Goal: Task Accomplishment & Management: Complete application form

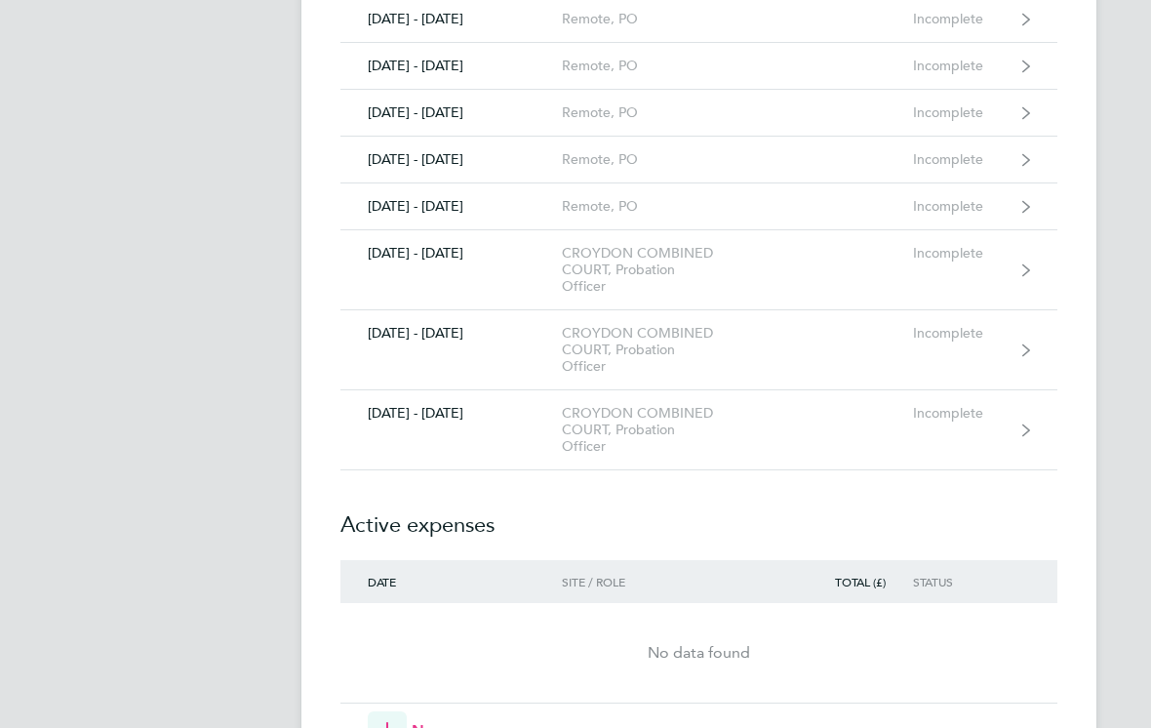
scroll to position [699, 0]
click at [1029, 343] on icon at bounding box center [1026, 349] width 8 height 12
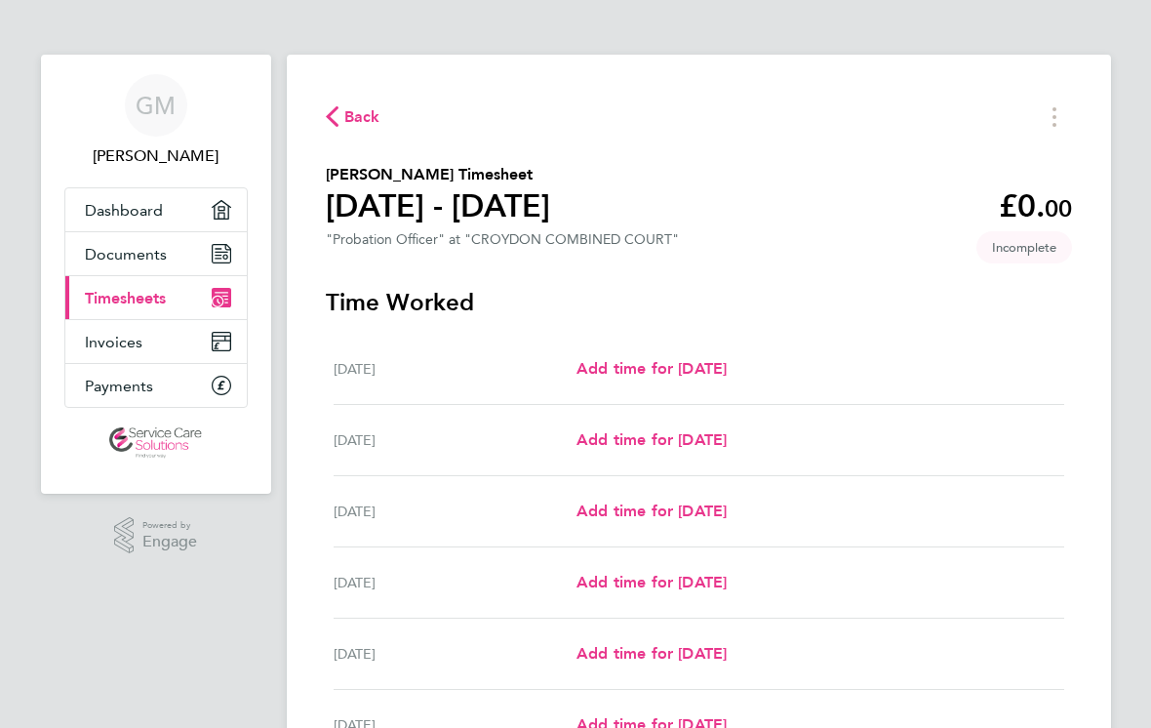
click at [727, 515] on span "Add time for [DATE]" at bounding box center [652, 511] width 150 height 19
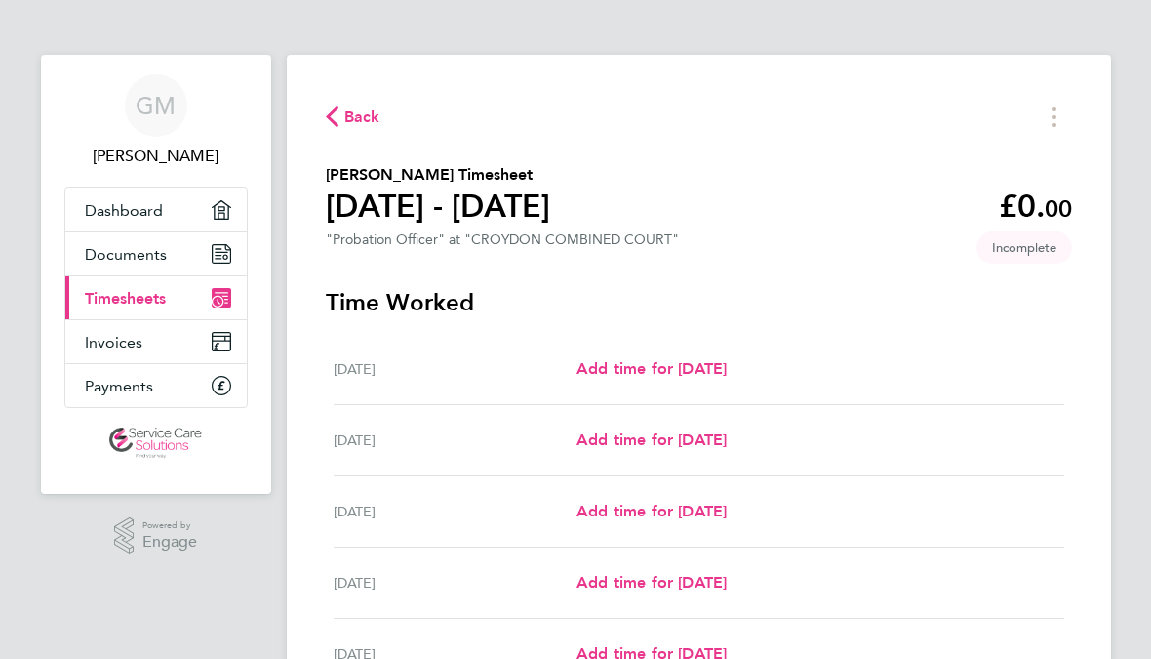
select select "30"
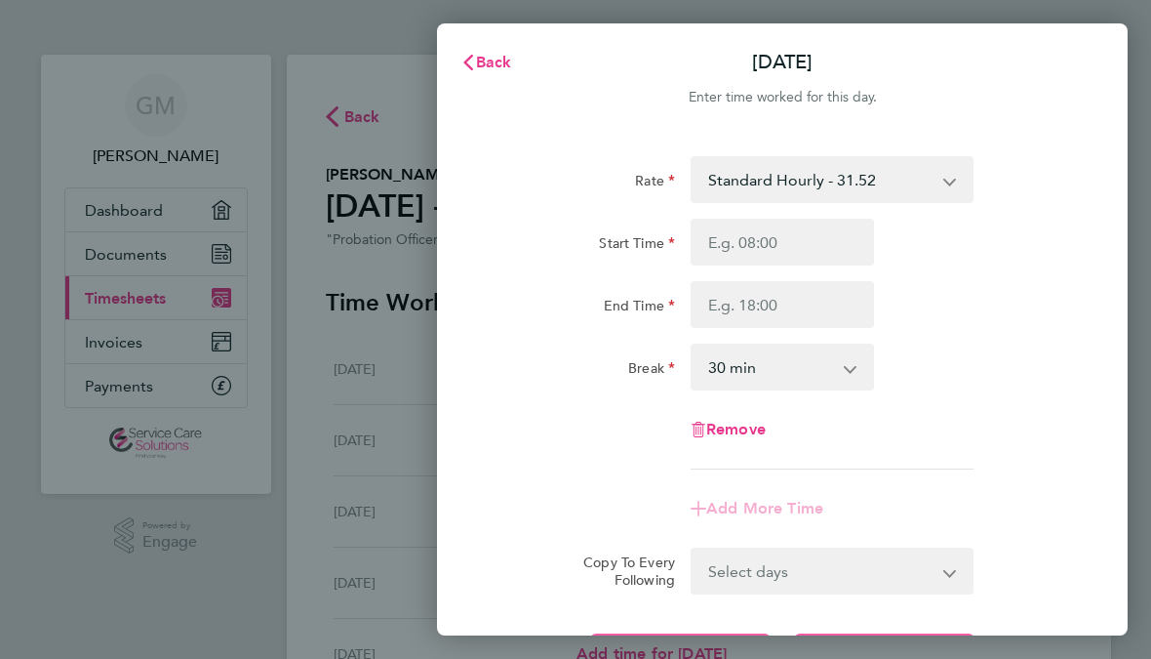
click at [821, 240] on input "Start Time" at bounding box center [782, 242] width 183 height 47
type input "10:17"
type input "09:17"
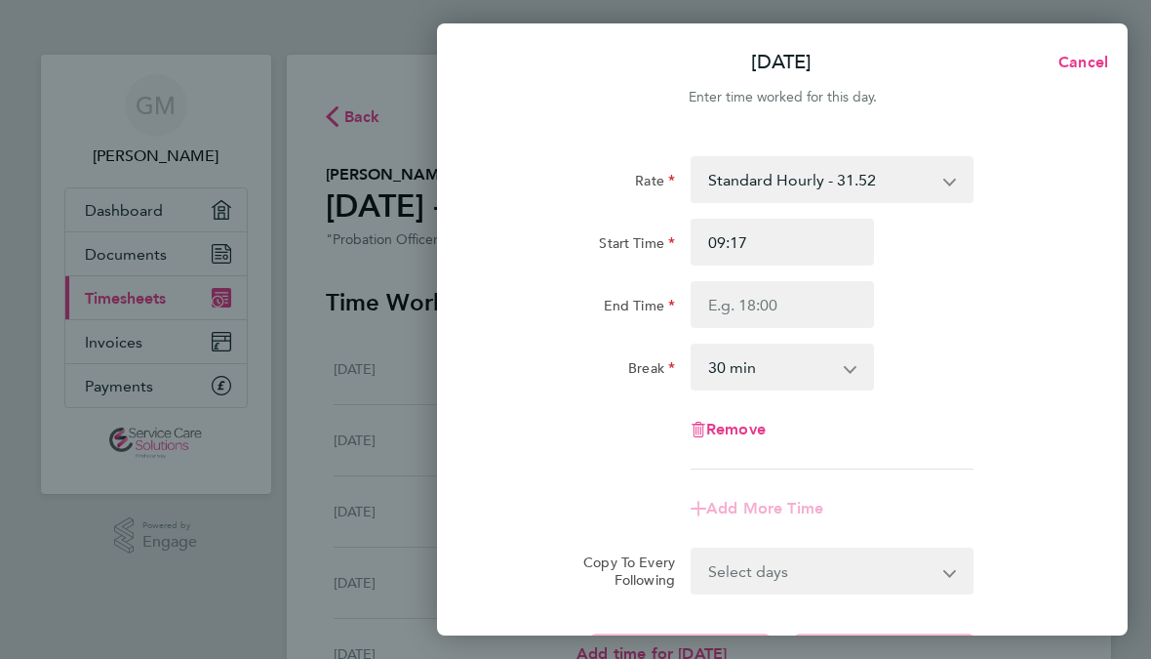
type input "09:15"
click at [805, 308] on input "End Time" at bounding box center [782, 304] width 183 height 47
type input "10:17"
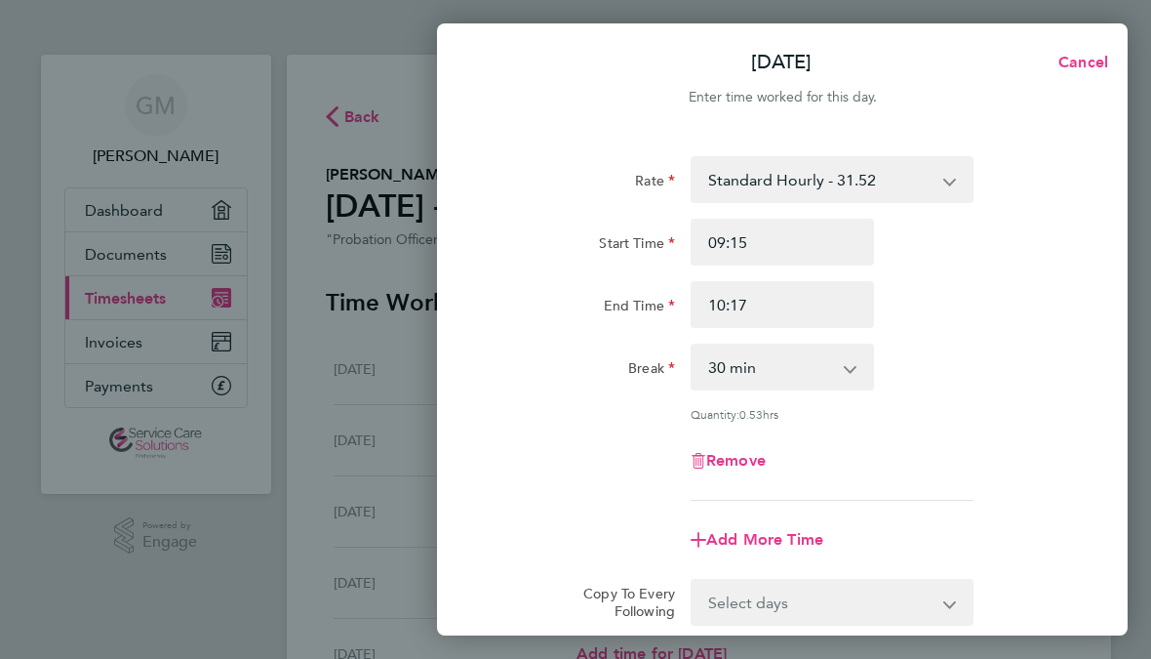
type input "14:17"
type input "18:17"
type input "17:17"
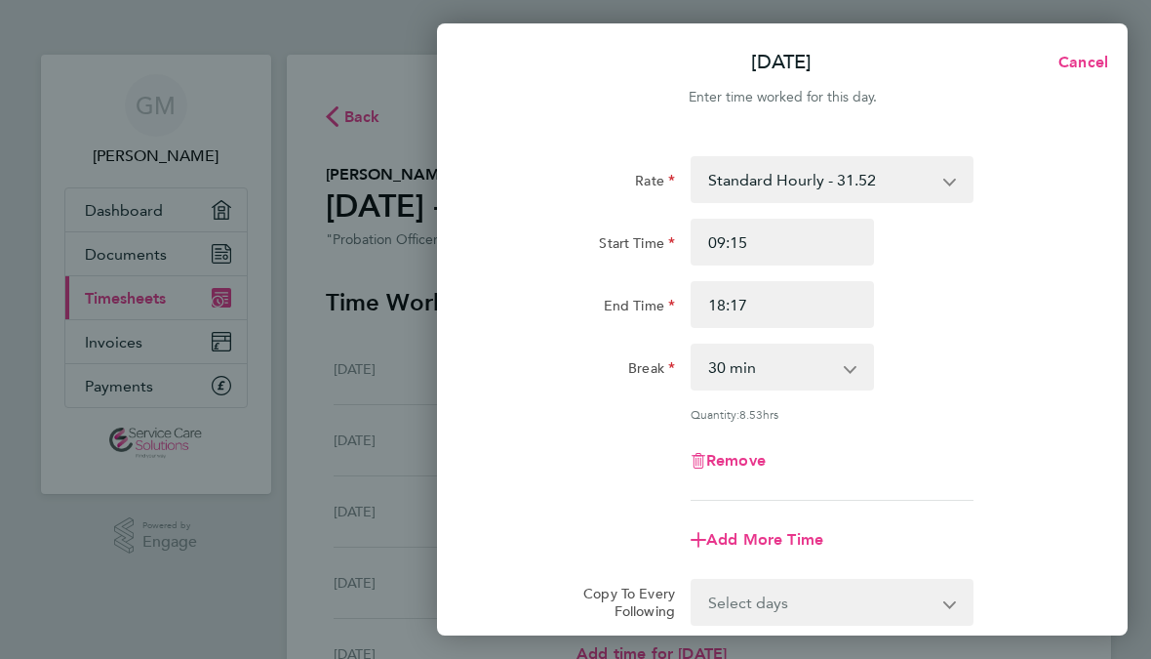
type input "17:17"
type input "17:15"
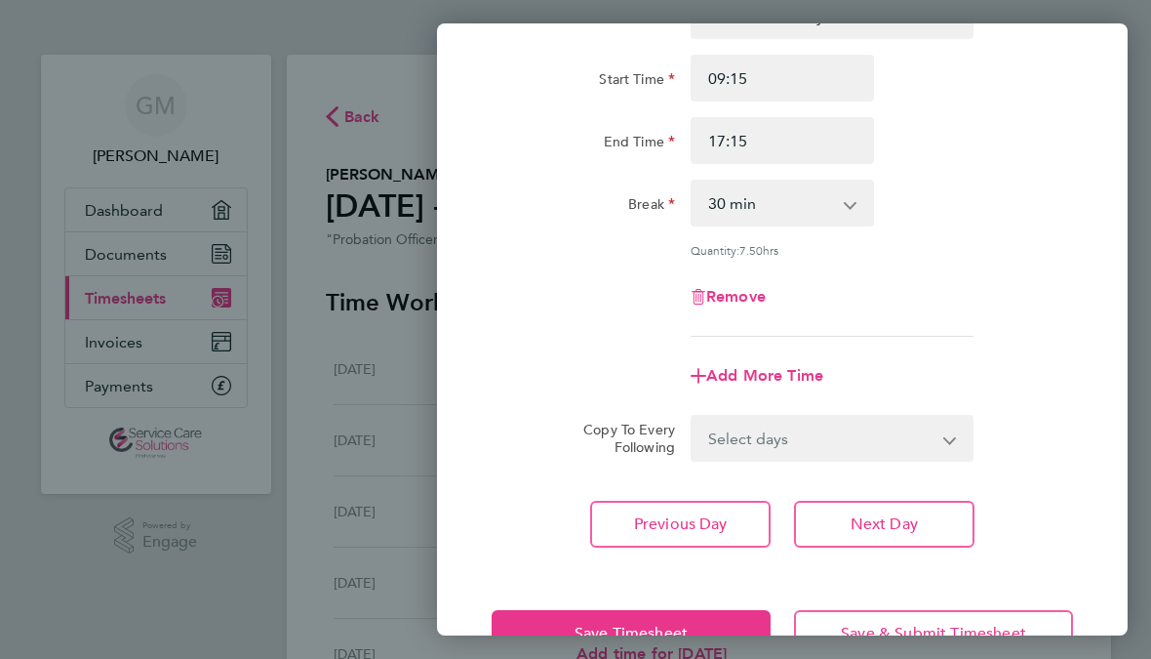
scroll to position [165, 0]
click at [943, 439] on select "Select days Day Weekday (Mon-Fri) Weekend (Sat-Sun) [DATE] [DATE] [DATE] [DATE]" at bounding box center [822, 437] width 258 height 43
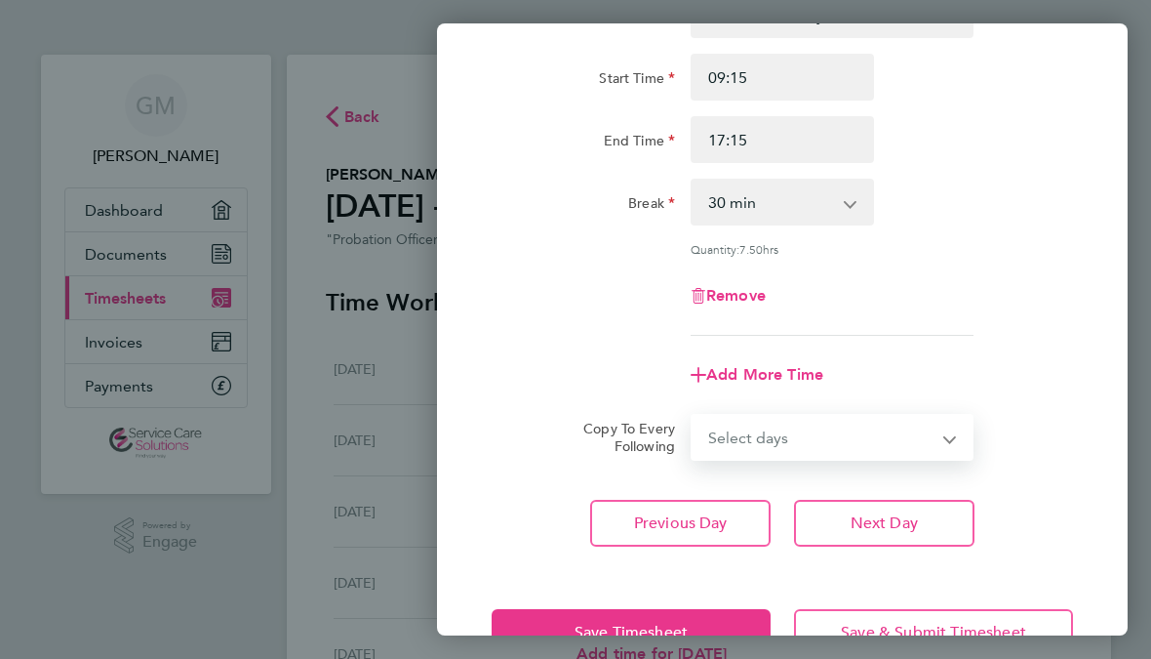
select select "THU"
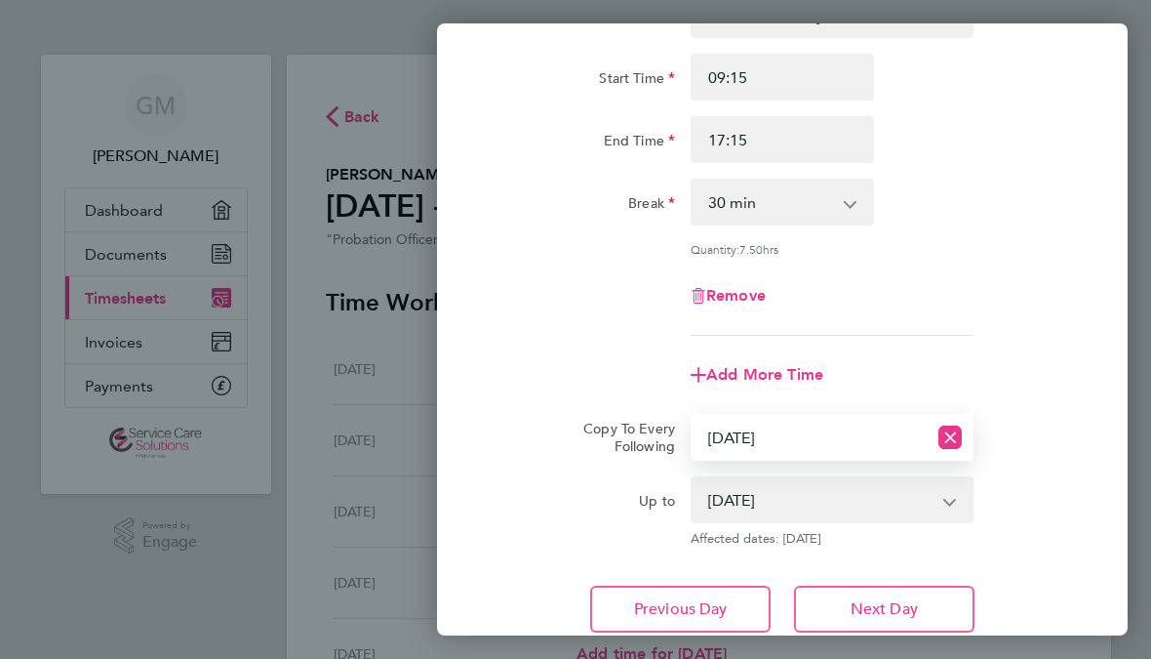
click at [946, 482] on select "[DATE] [DATE] [DATE] [DATE]" at bounding box center [821, 499] width 256 height 43
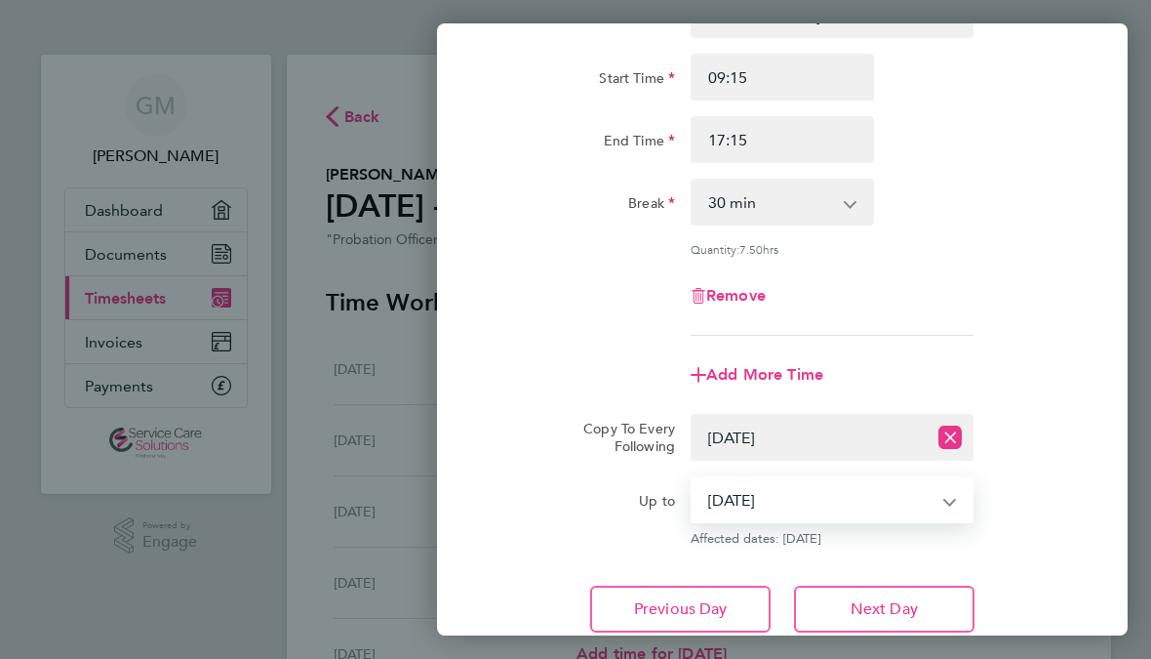
select select "[DATE]"
click at [891, 614] on span "Next Day" at bounding box center [884, 609] width 67 height 20
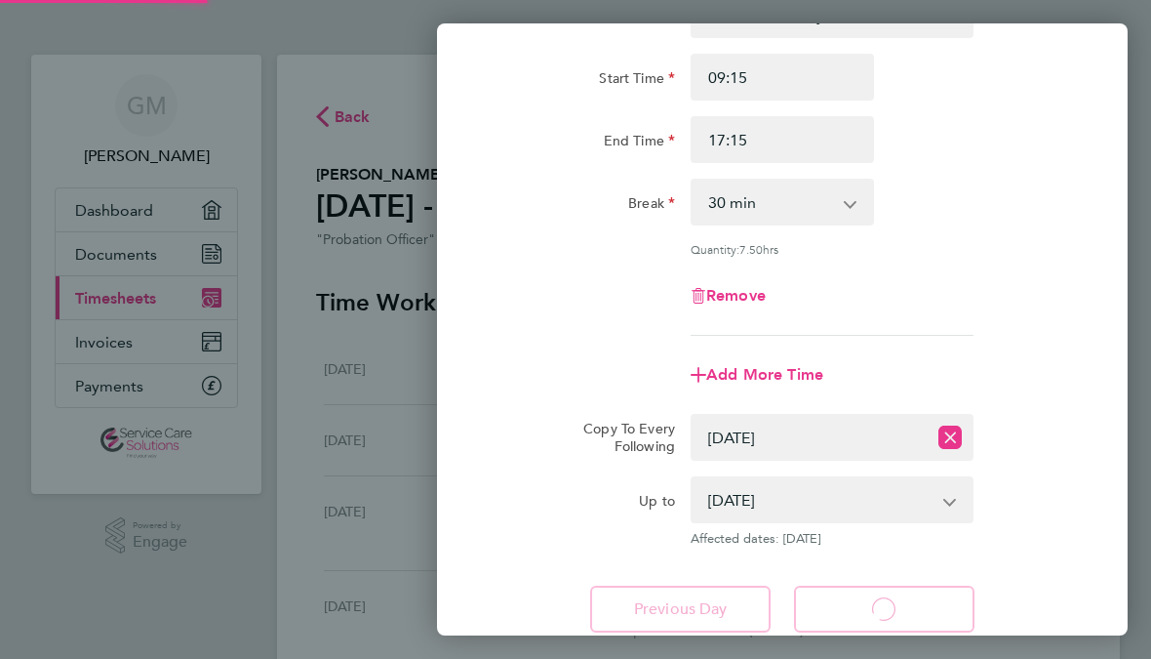
select select "30"
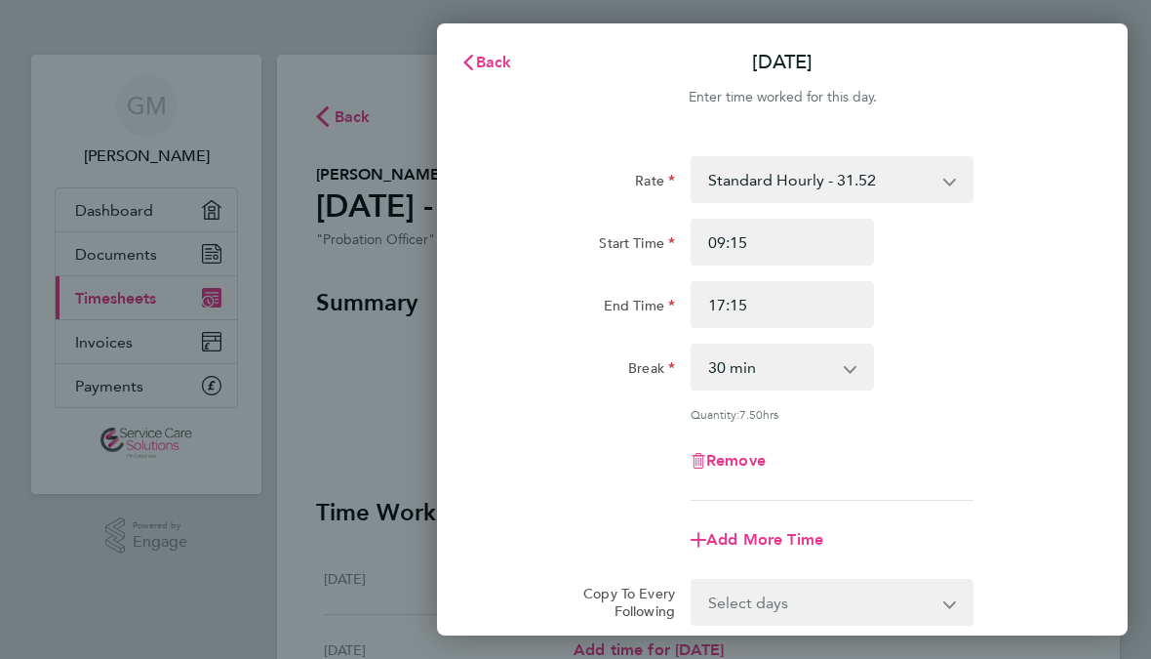
click at [505, 61] on span "Back" at bounding box center [494, 62] width 36 height 19
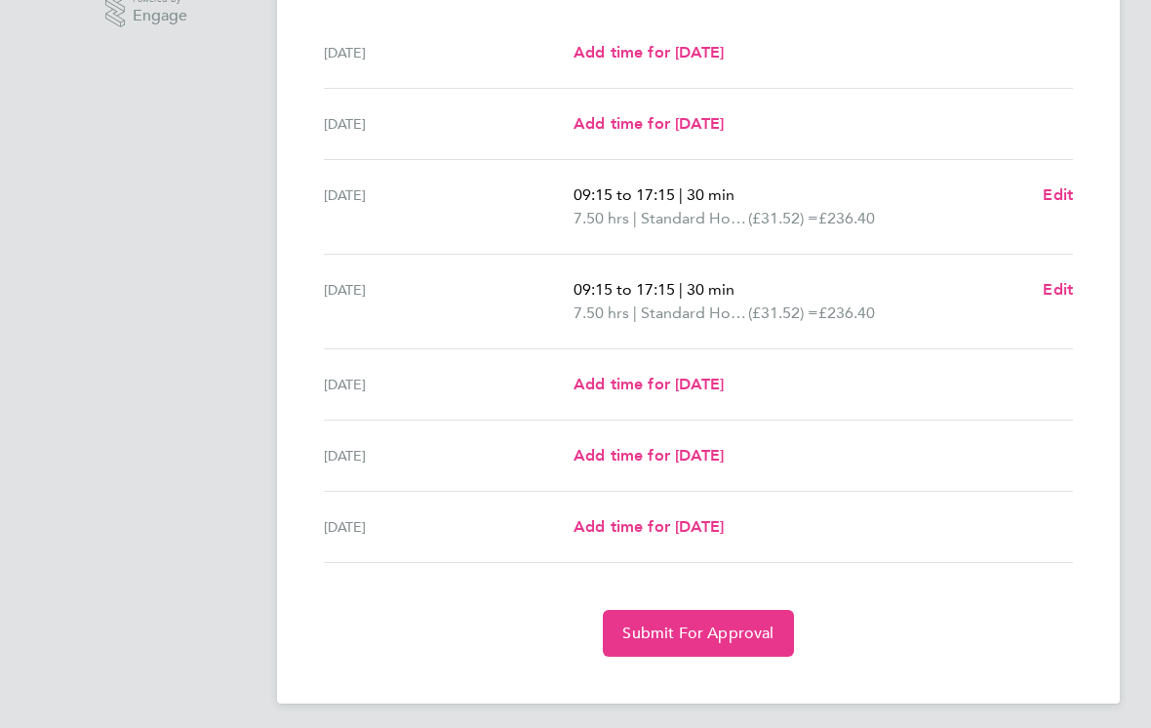
scroll to position [535, 0]
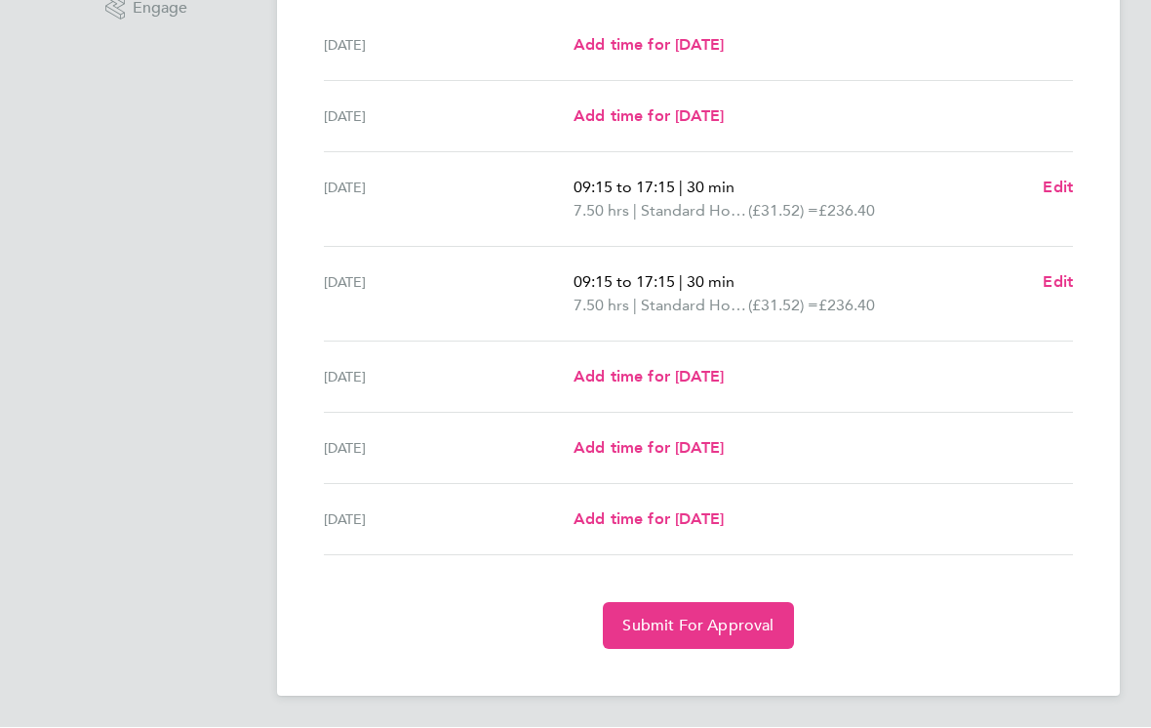
click at [724, 379] on span "Add time for [DATE]" at bounding box center [649, 377] width 150 height 19
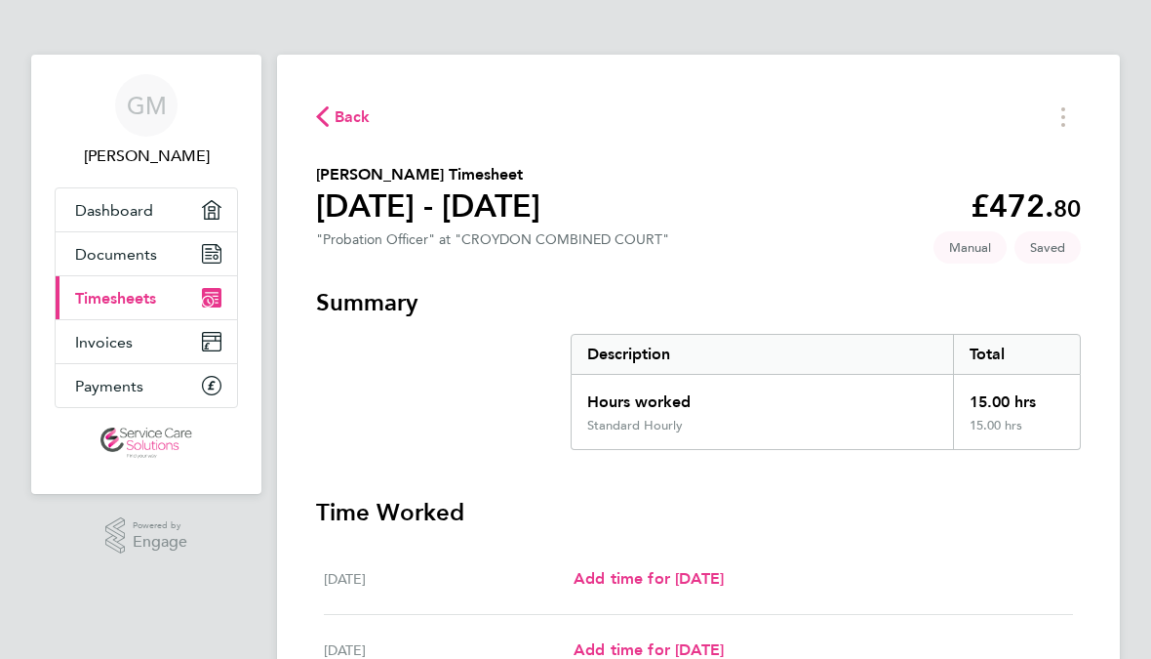
select select "30"
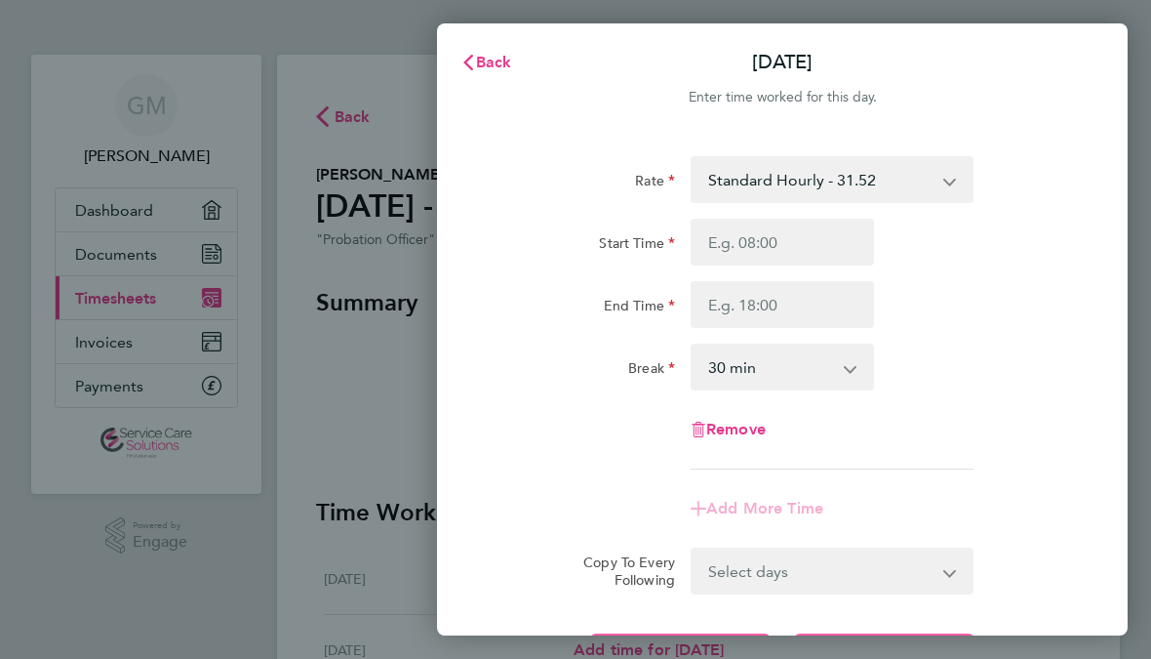
click at [823, 230] on input "Start Time" at bounding box center [782, 242] width 183 height 47
type input "10:17"
type input "09:17"
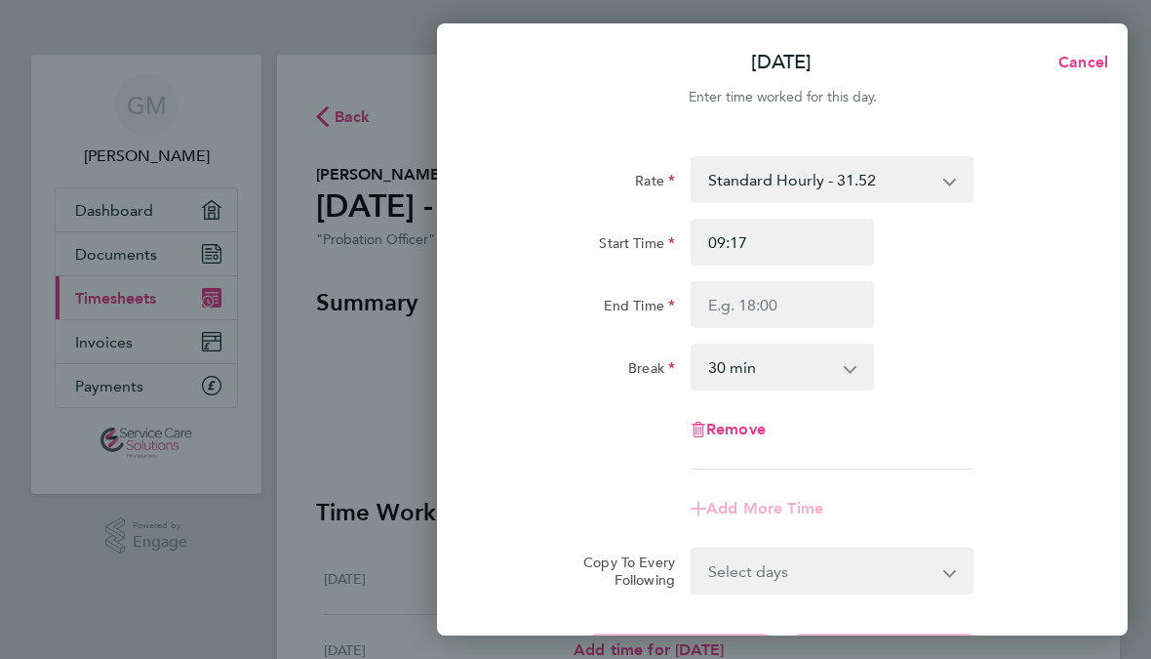
type input "09:15"
click at [805, 296] on input "End Time" at bounding box center [782, 304] width 183 height 47
type input "10:17"
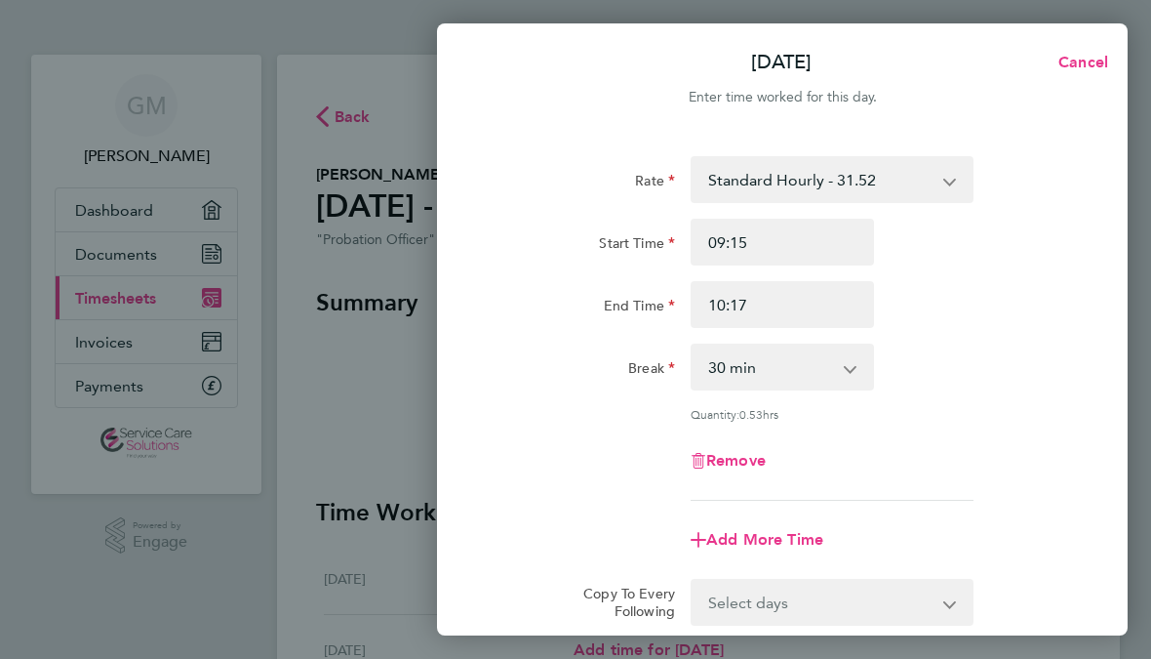
type input "14:17"
type input "17:17"
type input "17:15"
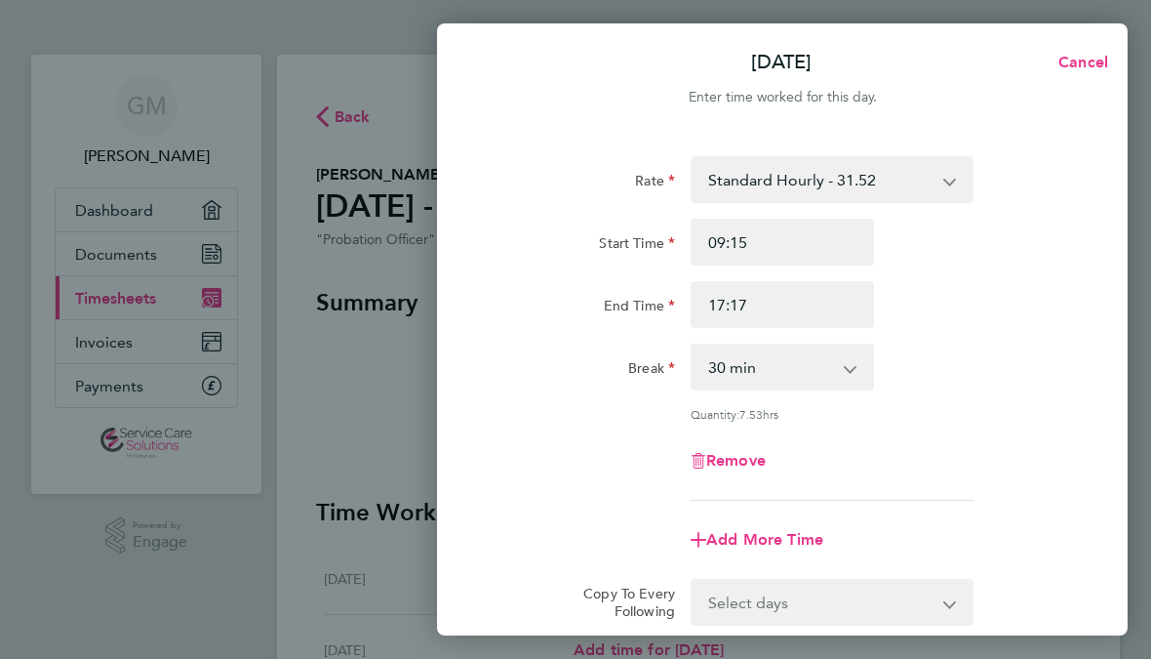
type input "17:15"
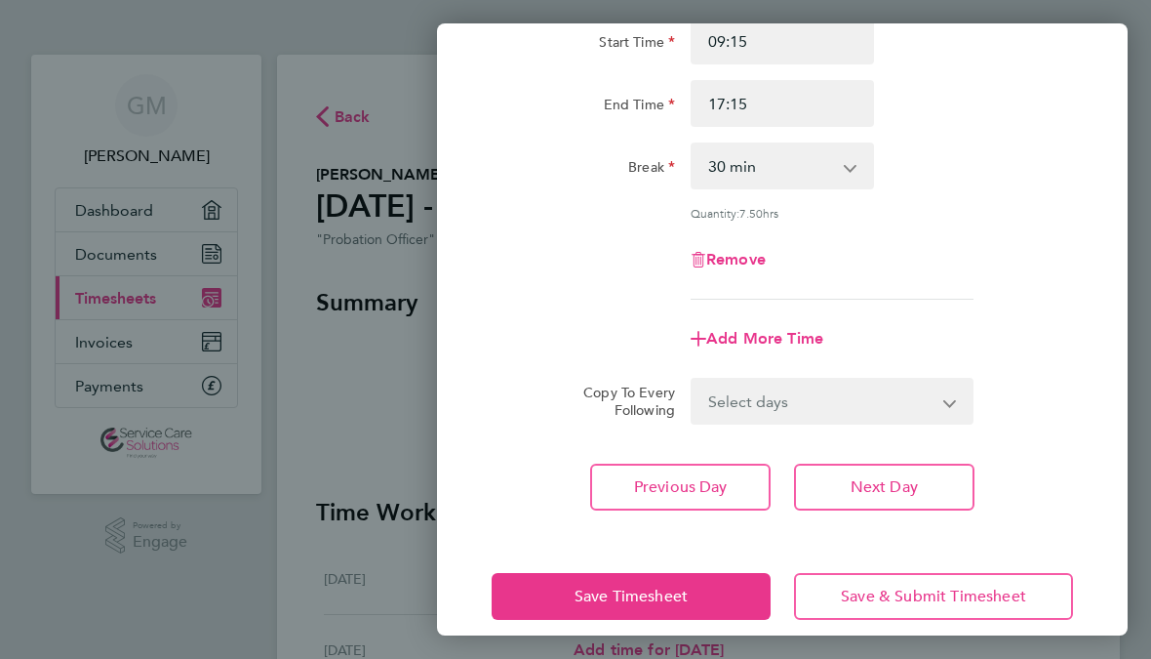
scroll to position [200, 0]
click at [670, 591] on span "Save Timesheet" at bounding box center [631, 597] width 113 height 20
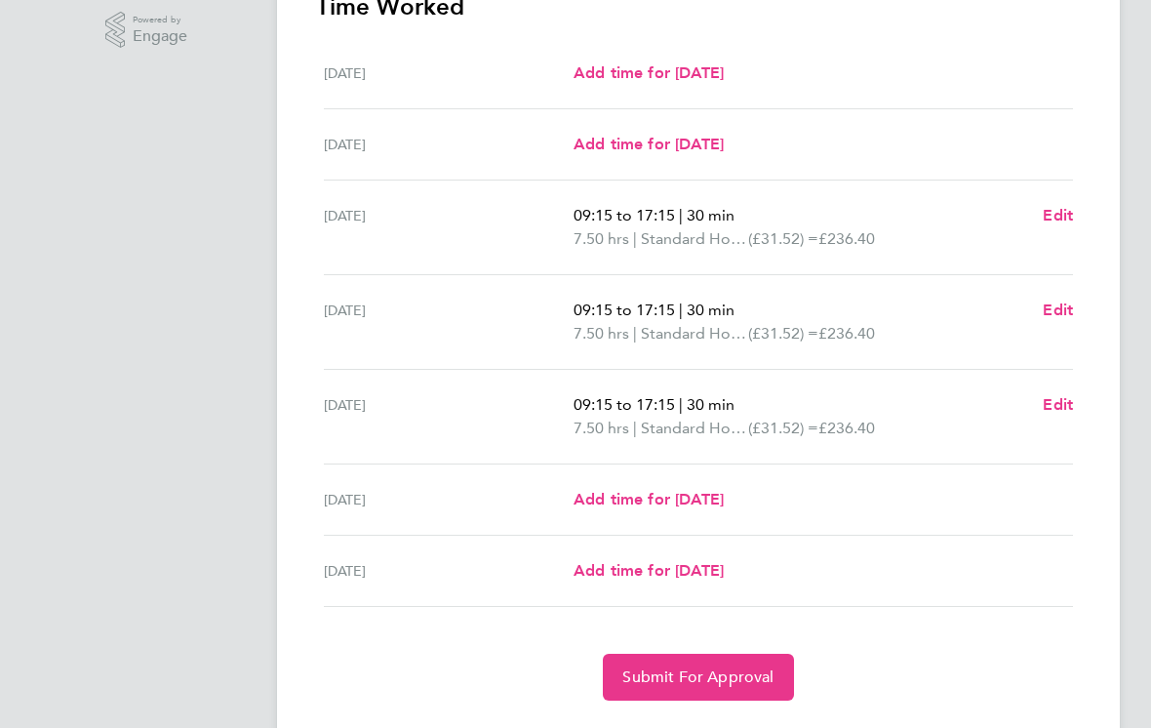
scroll to position [558, 0]
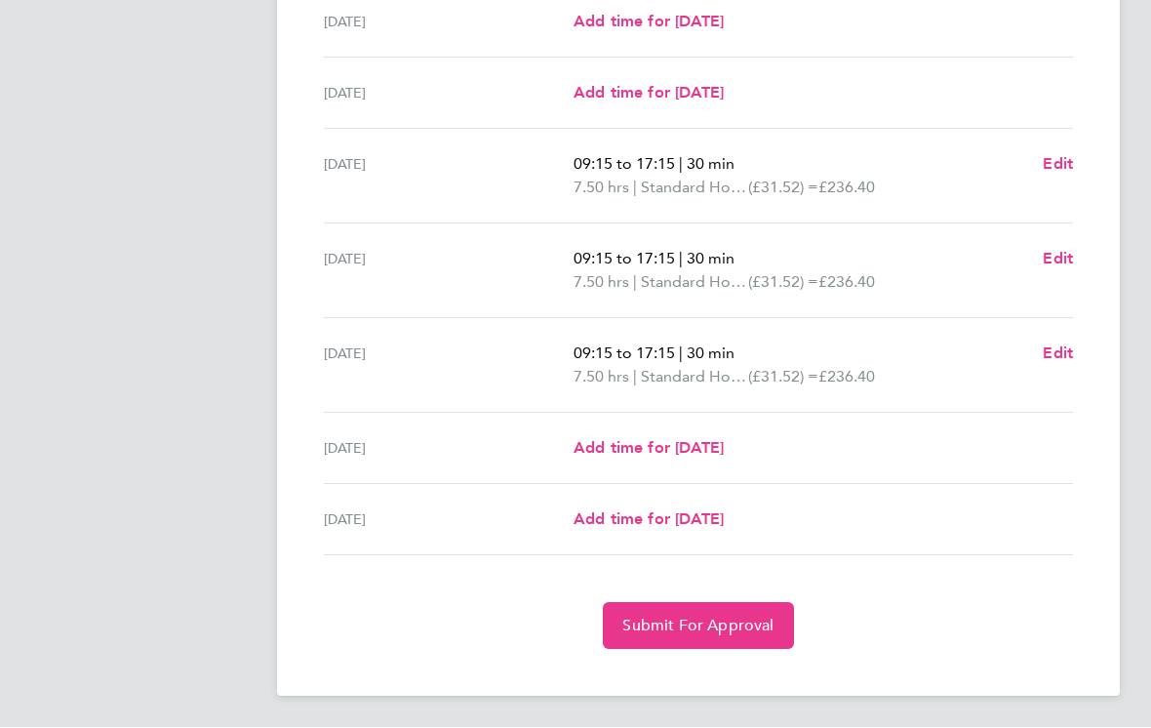
click at [718, 625] on span "Submit For Approval" at bounding box center [698, 627] width 151 height 20
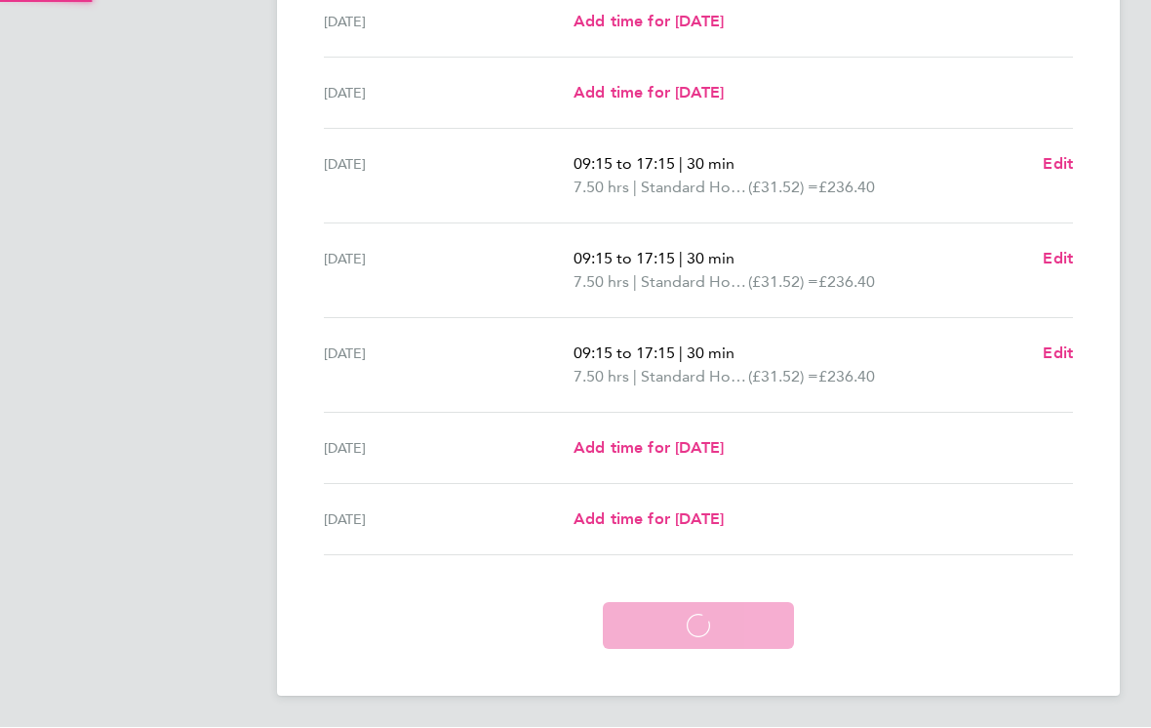
scroll to position [464, 0]
